Goal: Task Accomplishment & Management: Complete application form

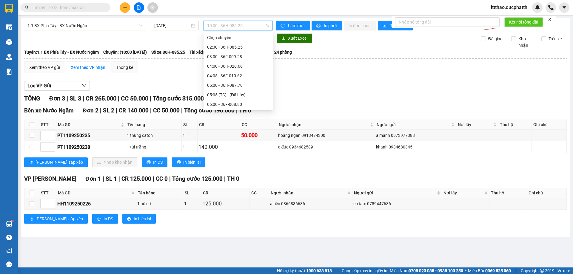
scroll to position [90, 0]
click at [236, 95] on div "11:00 - 36F-009.28" at bounding box center [239, 92] width 70 height 10
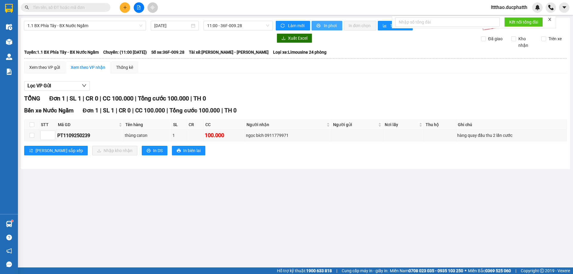
click at [325, 27] on span "In phơi" at bounding box center [331, 25] width 14 height 7
click at [95, 6] on input "text" at bounding box center [68, 7] width 70 height 7
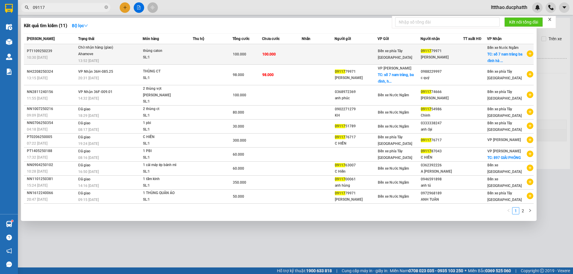
type input "09117"
click at [255, 59] on td "100.000" at bounding box center [248, 54] width 30 height 21
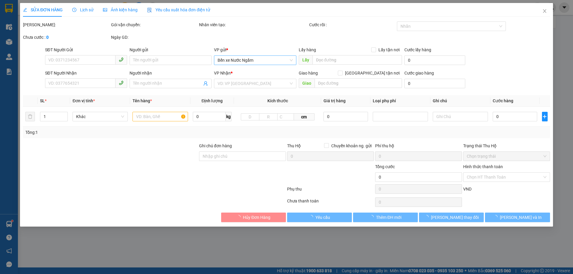
type input "0911779971"
type input "[PERSON_NAME]"
checkbox input "true"
type input "số 7 nam tràng ba đình [GEOGRAPHIC_DATA]"
type input "100.000"
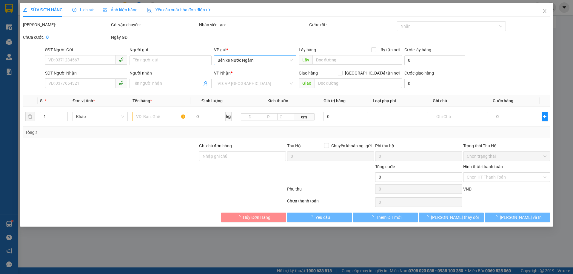
type input "100.000"
